Goal: Ask a question: Seek information or help from site administrators or community

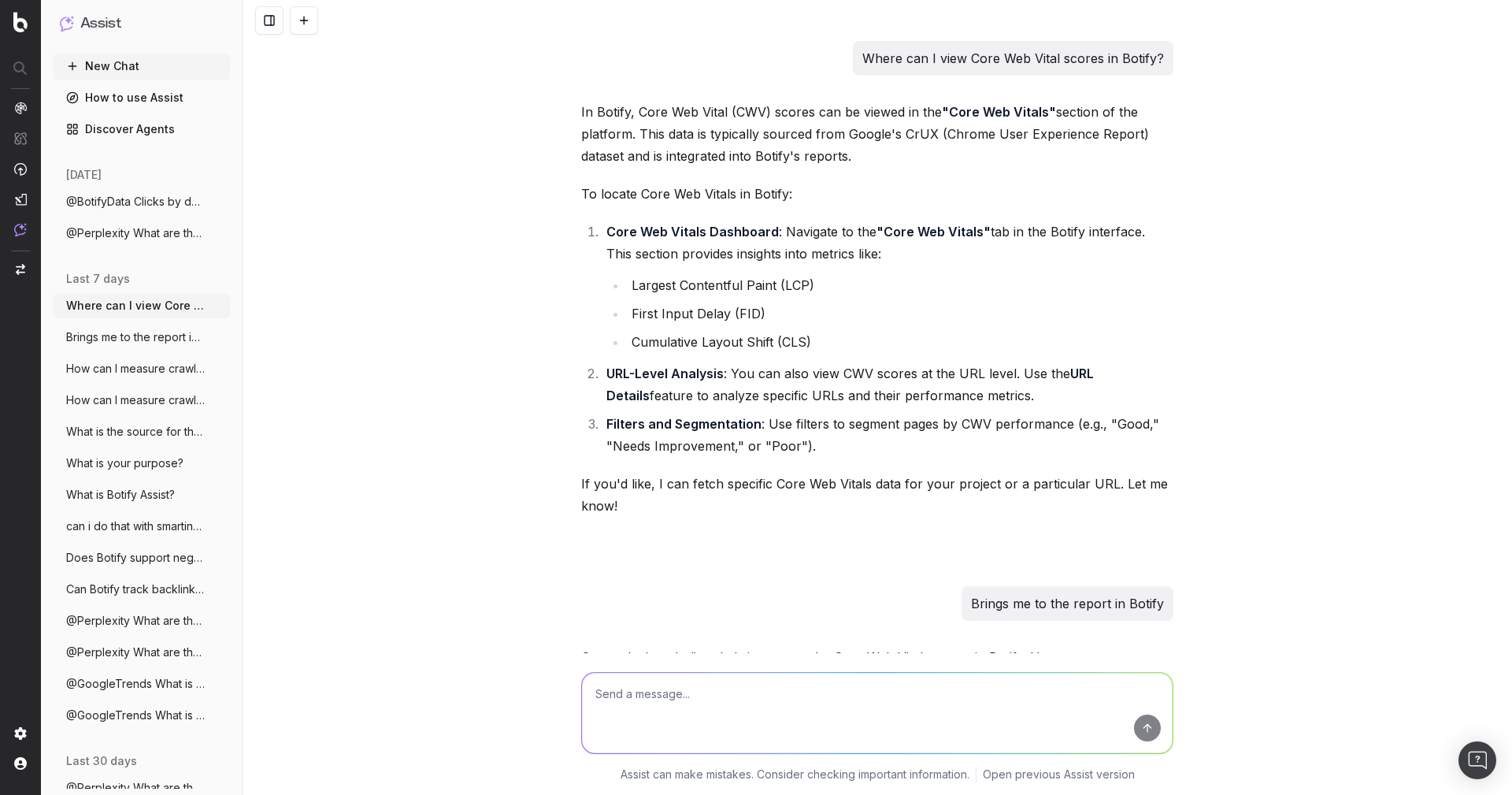
scroll to position [18922, 0]
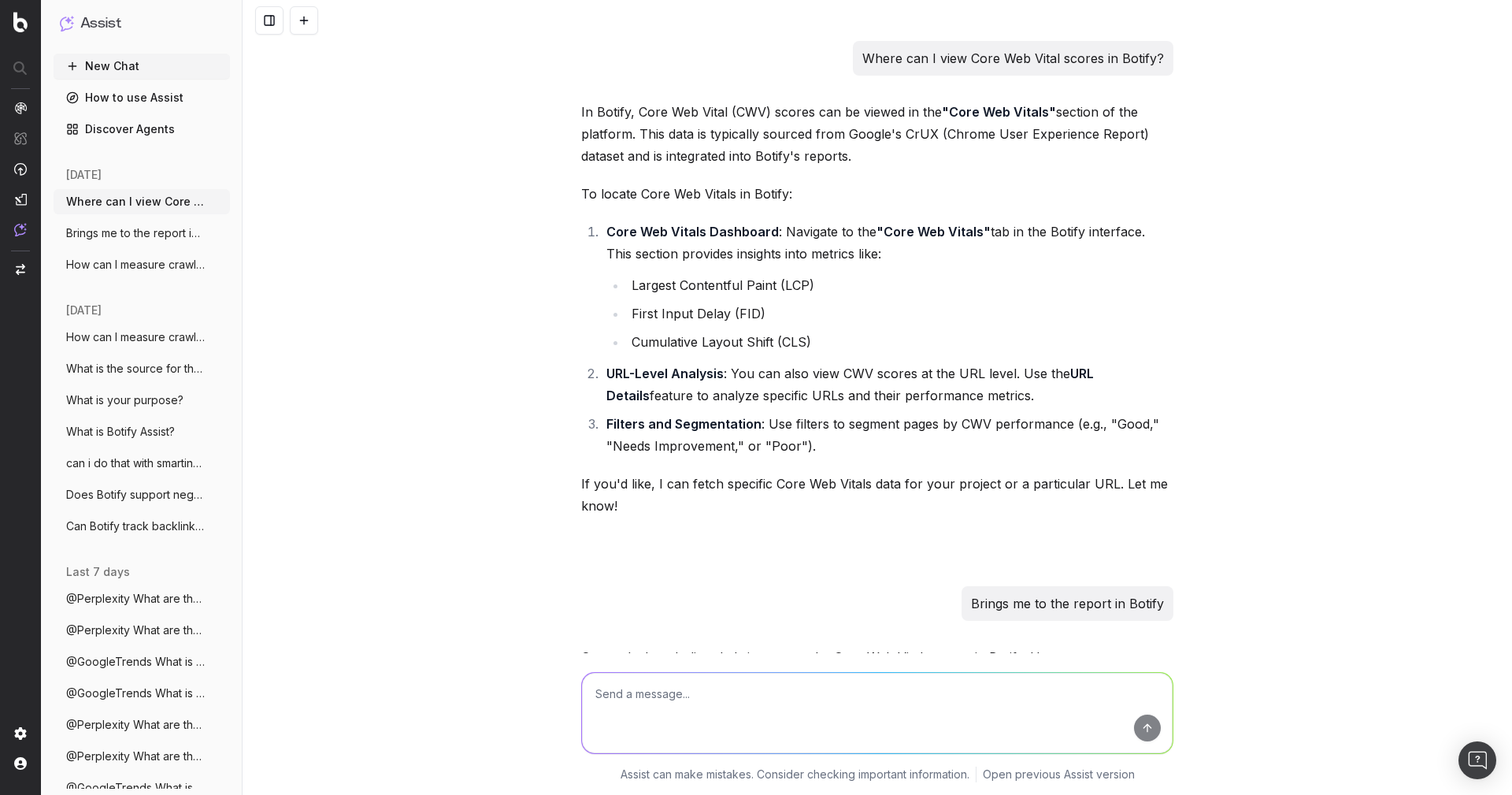
scroll to position [15052, 0]
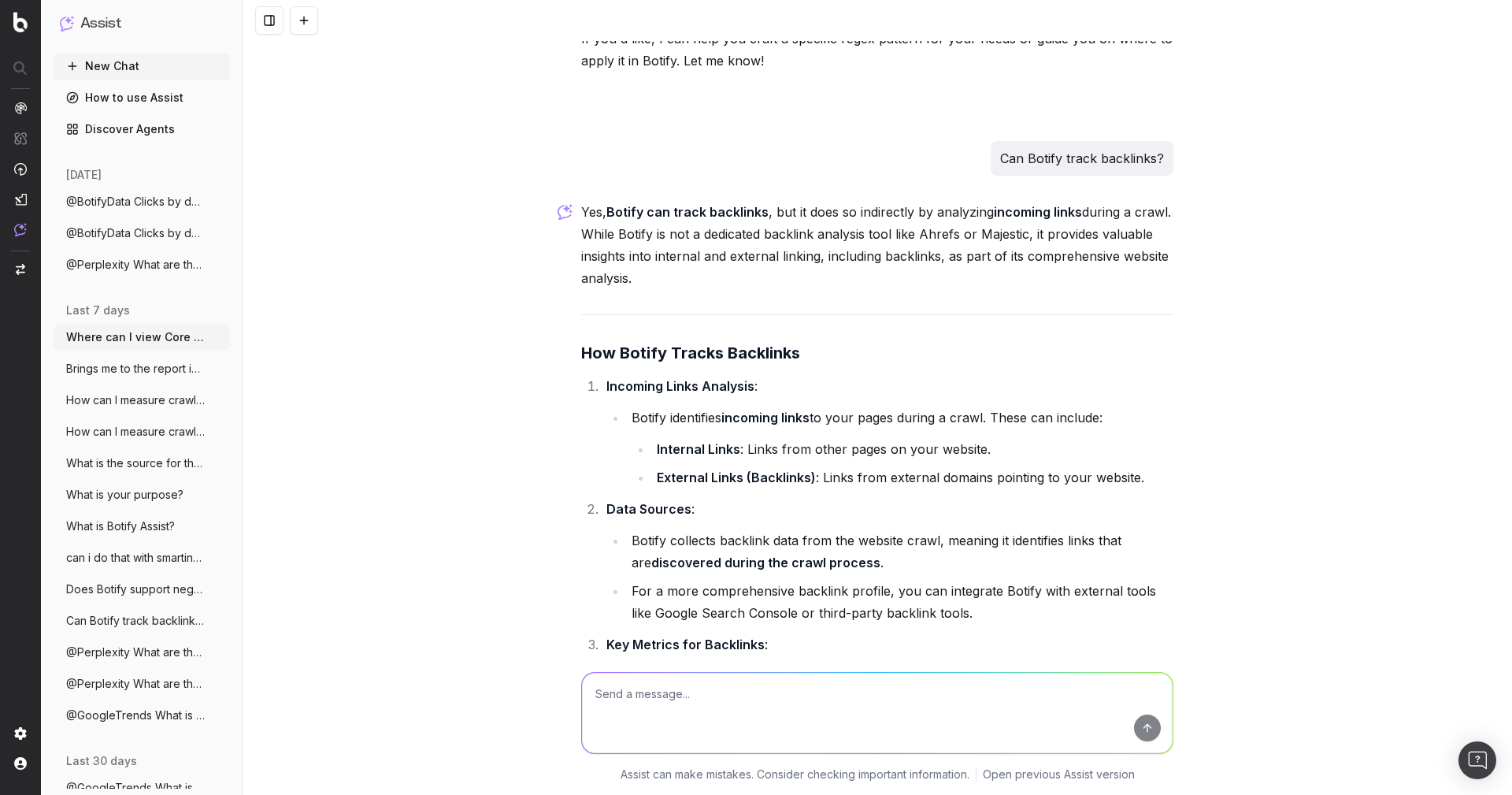
click at [87, 64] on button "New Chat" at bounding box center [142, 66] width 176 height 26
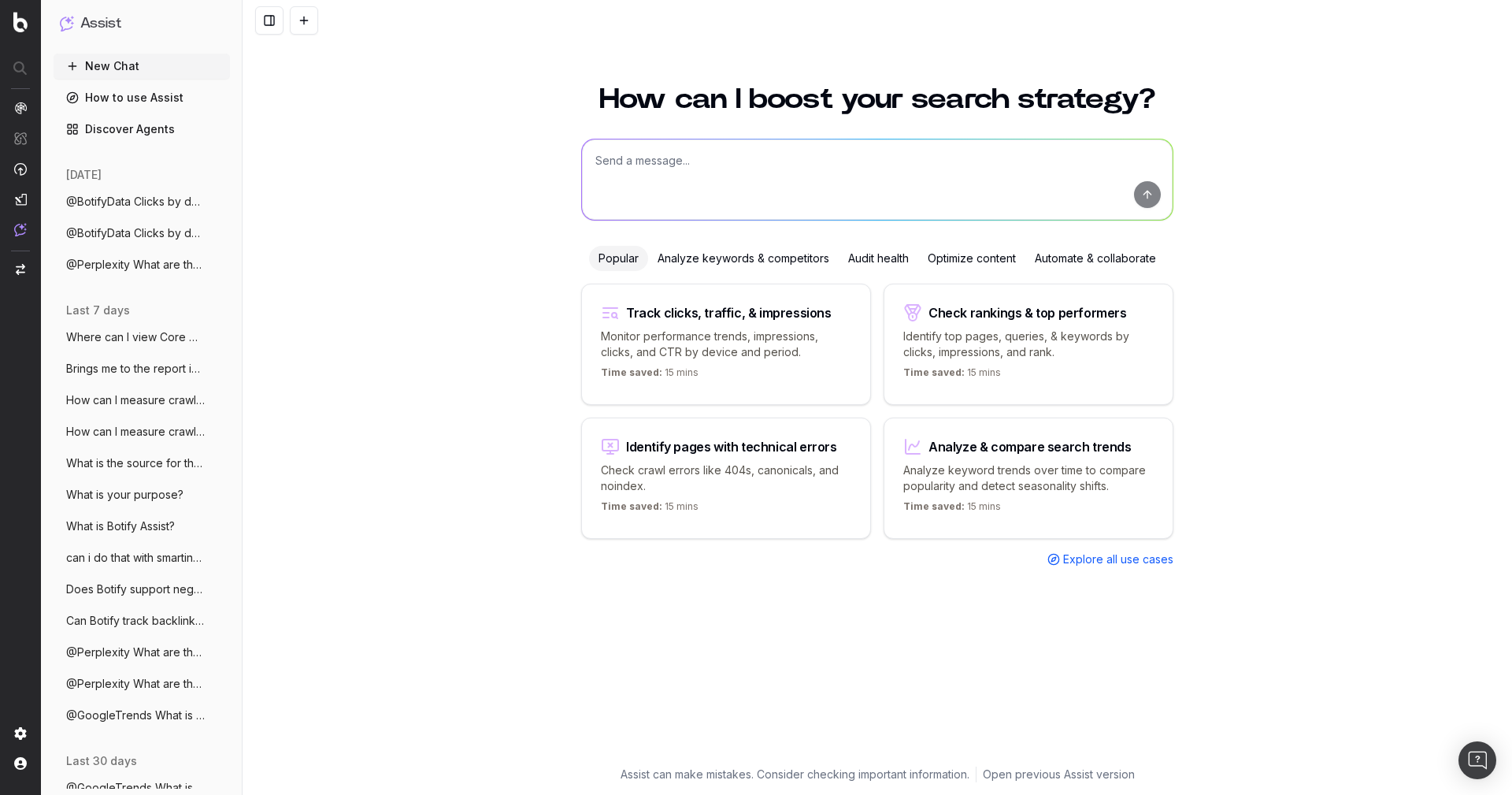
click at [641, 153] on textarea at bounding box center [877, 179] width 590 height 80
paste textarea "@BotifyData Clicks by device from 1st September to 10 September 2025"
click at [661, 161] on textarea "@BotifyData Clicks by device from 1st September to 10 September 2025" at bounding box center [877, 179] width 590 height 80
click at [659, 161] on textarea "@BotifyData Clicks by device from 1st September to 10 September 2025" at bounding box center [877, 179] width 590 height 80
type textarea "@BotifyData Clicks by device from 1st September to 10 September 2025"
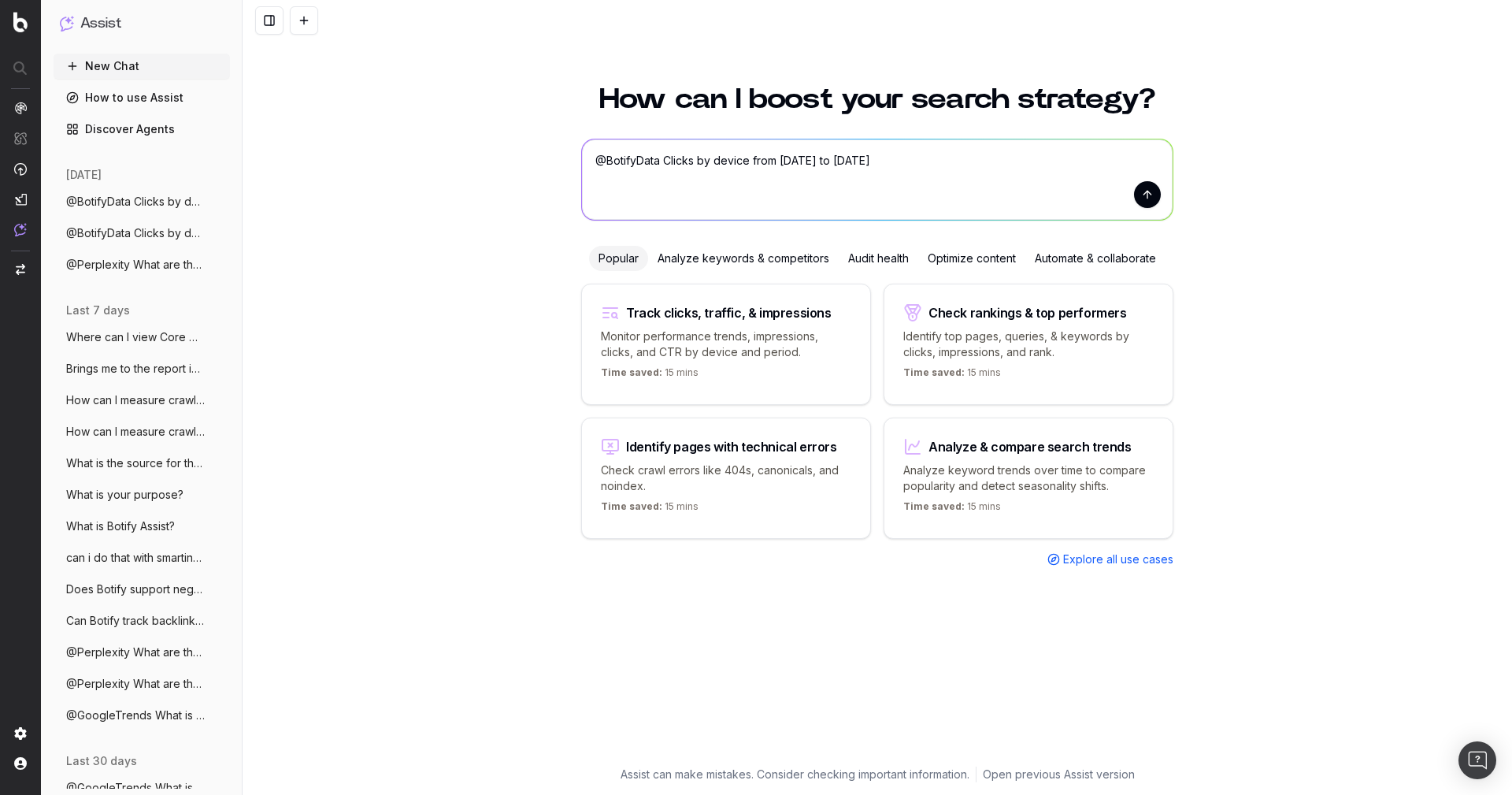
click at [1152, 196] on button "submit" at bounding box center [1147, 195] width 26 height 26
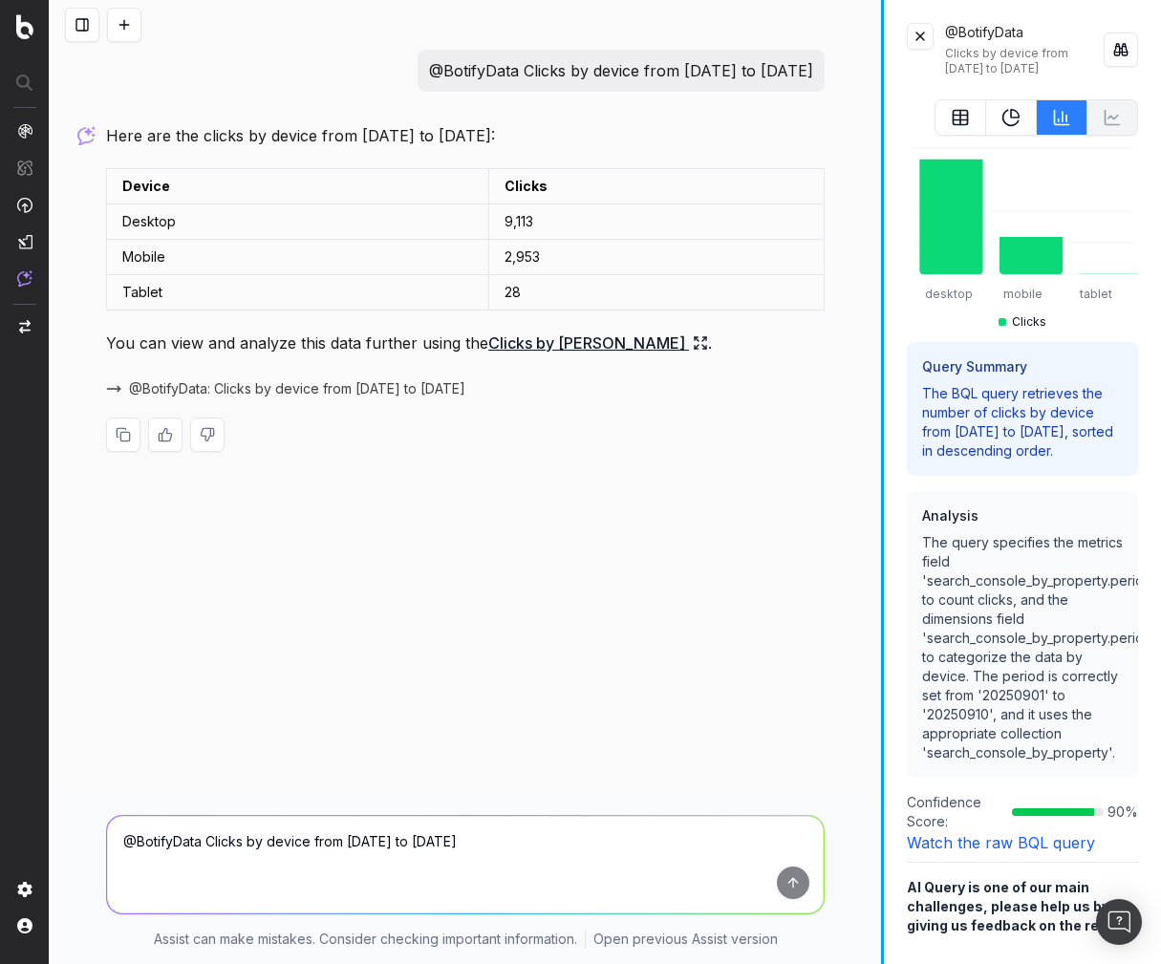
click at [984, 338] on div "@BotifyData Clicks by device from 1st September to 10 September 2025 Here are t…" at bounding box center [605, 482] width 1111 height 964
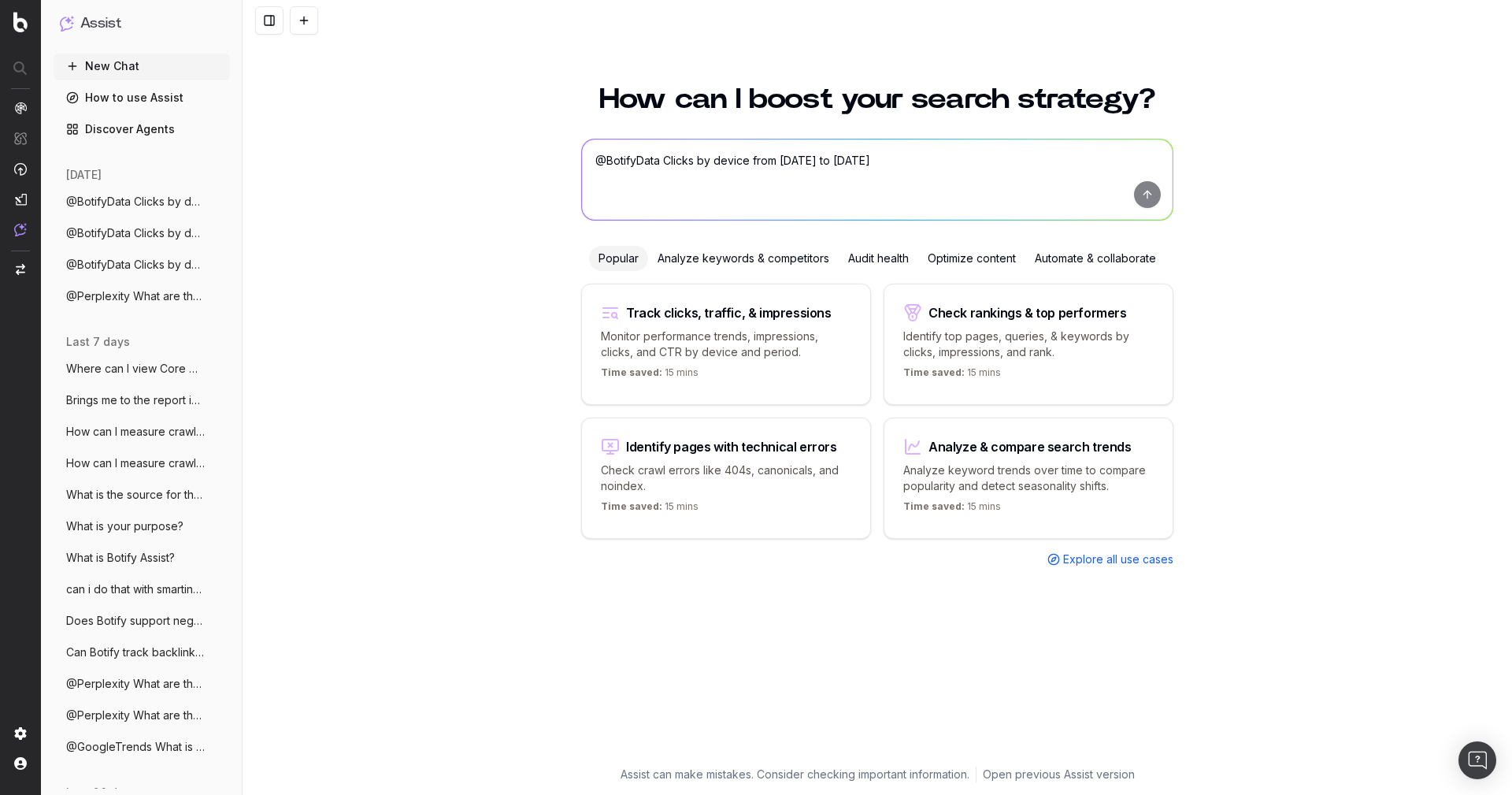
click at [116, 231] on span "@BotifyData Clicks by device from 1st Se" at bounding box center [135, 233] width 139 height 16
click at [101, 262] on span "@BotifyData Clicks by device from 1st Se" at bounding box center [135, 264] width 139 height 16
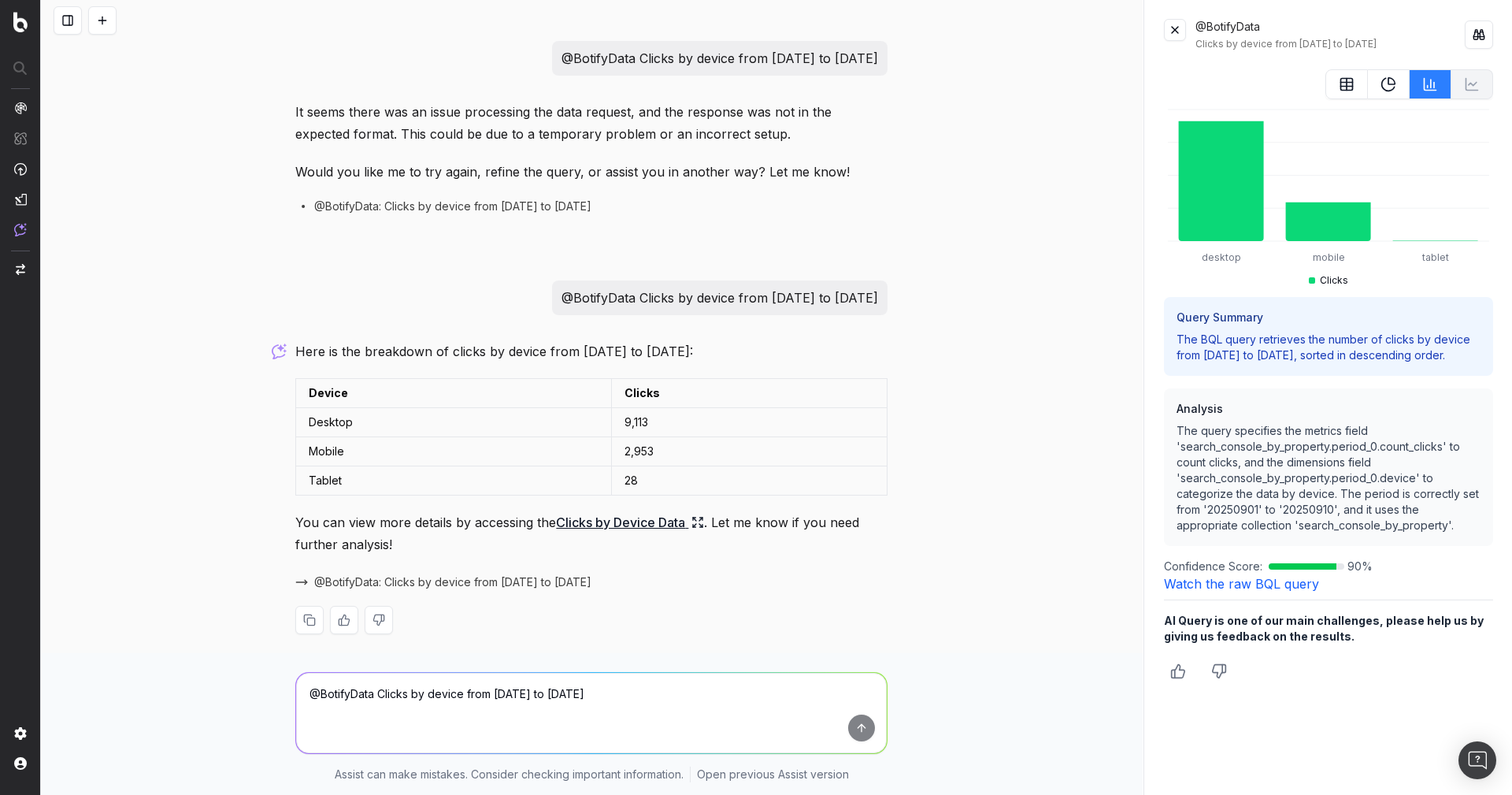
drag, startPoint x: 878, startPoint y: 55, endPoint x: 453, endPoint y: 54, distance: 425.0
click at [561, 54] on p "@BotifyData Clicks by device from 1st September to 10 September 2025" at bounding box center [720, 58] width 317 height 22
copy p "@BotifyData Clicks by device from 1st September to 10 September 2025"
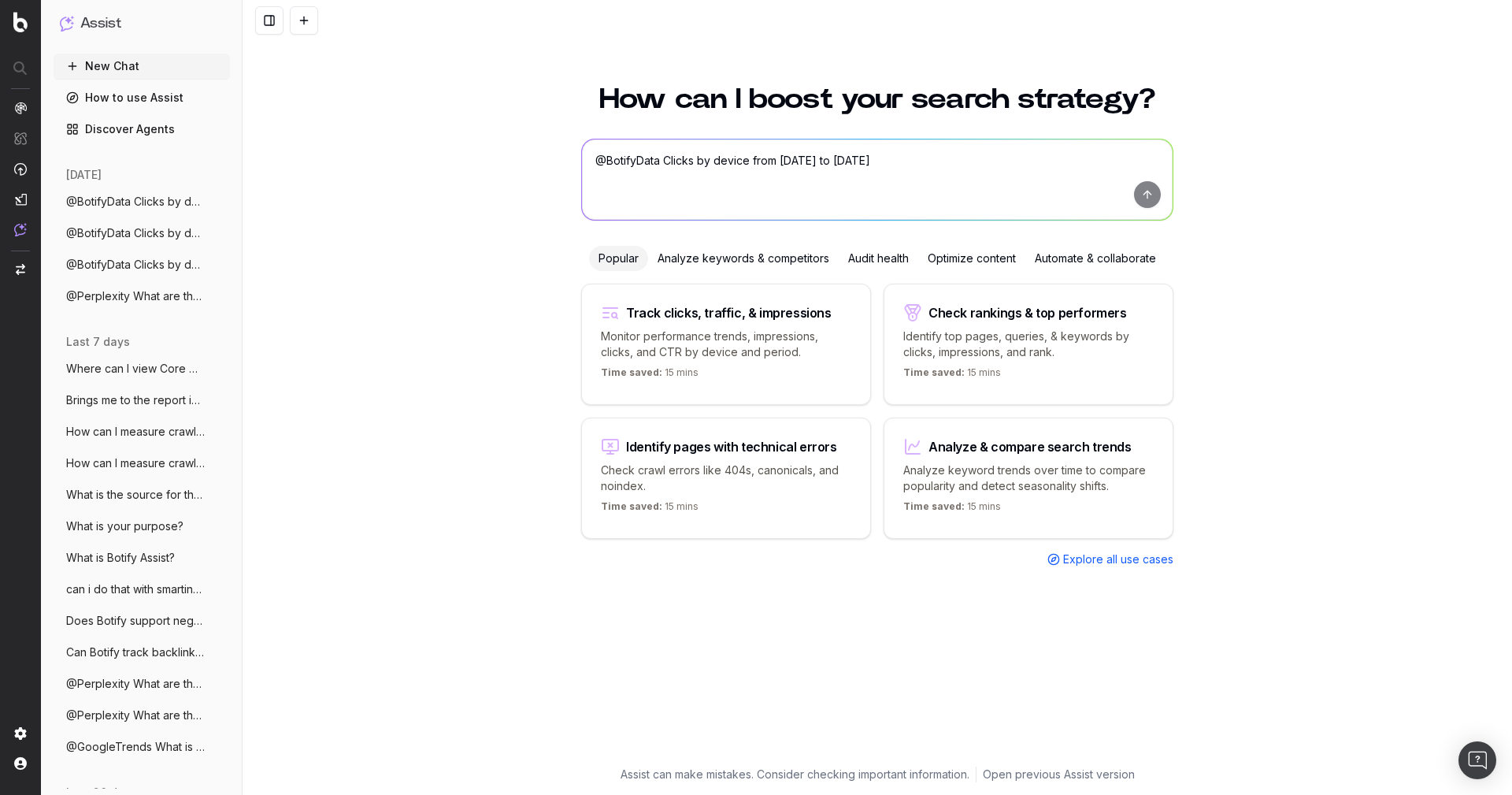
click at [300, 25] on button at bounding box center [303, 21] width 28 height 28
click at [613, 183] on textarea "@BotifyData Clicks by device from 1st September to 10 September 2025" at bounding box center [877, 179] width 590 height 80
paste textarea "@BotifyData Clicks by device from 1st September to 10 September 2025"
type textarea "@BotifyData Clicks by device from 1st September to 10 September 2025"
click at [1144, 202] on button "submit" at bounding box center [1147, 195] width 26 height 26
